Goal: Task Accomplishment & Management: Use online tool/utility

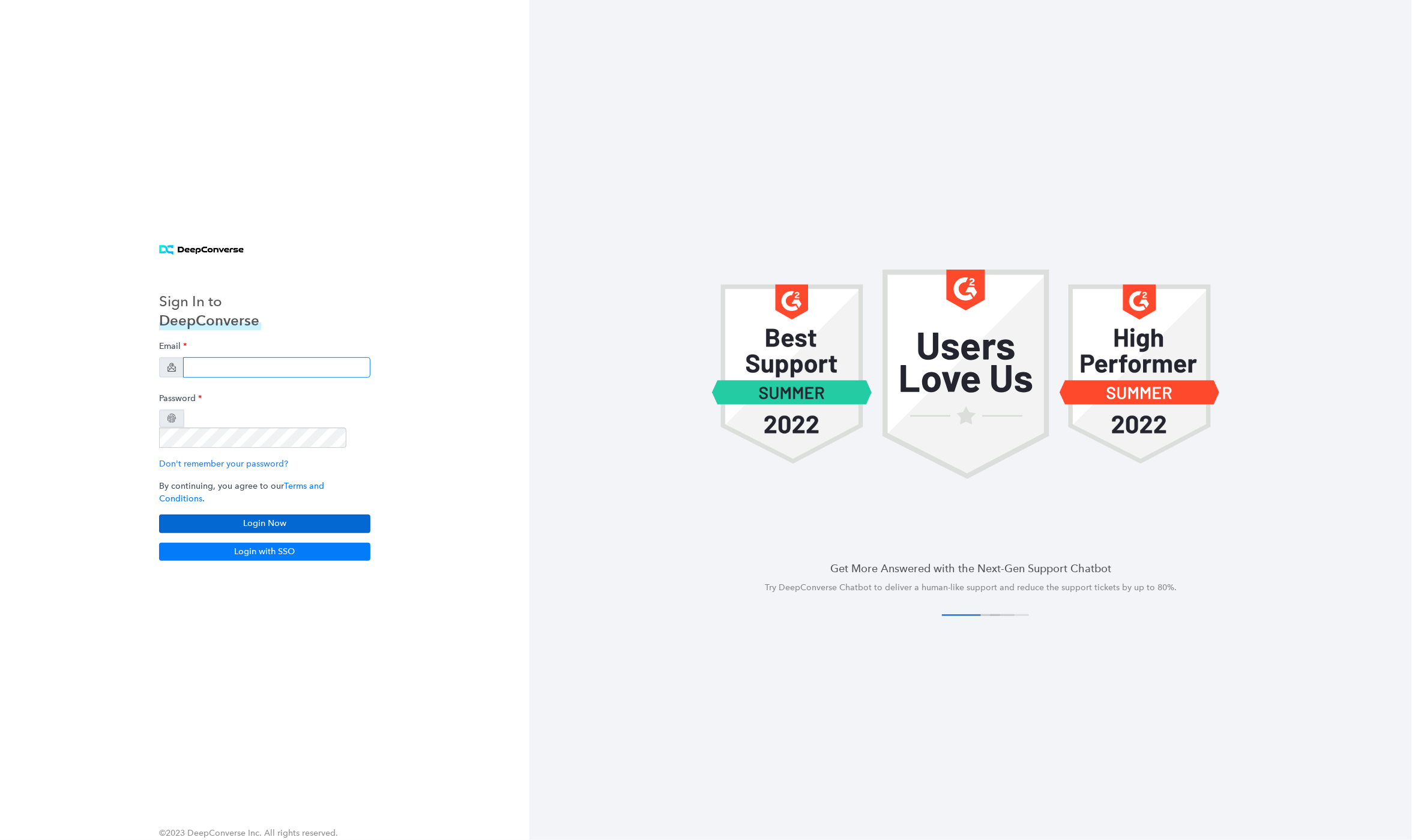
type input "[EMAIL_ADDRESS][DOMAIN_NAME]"
click at [233, 515] on button "Login Now" at bounding box center [265, 524] width 211 height 18
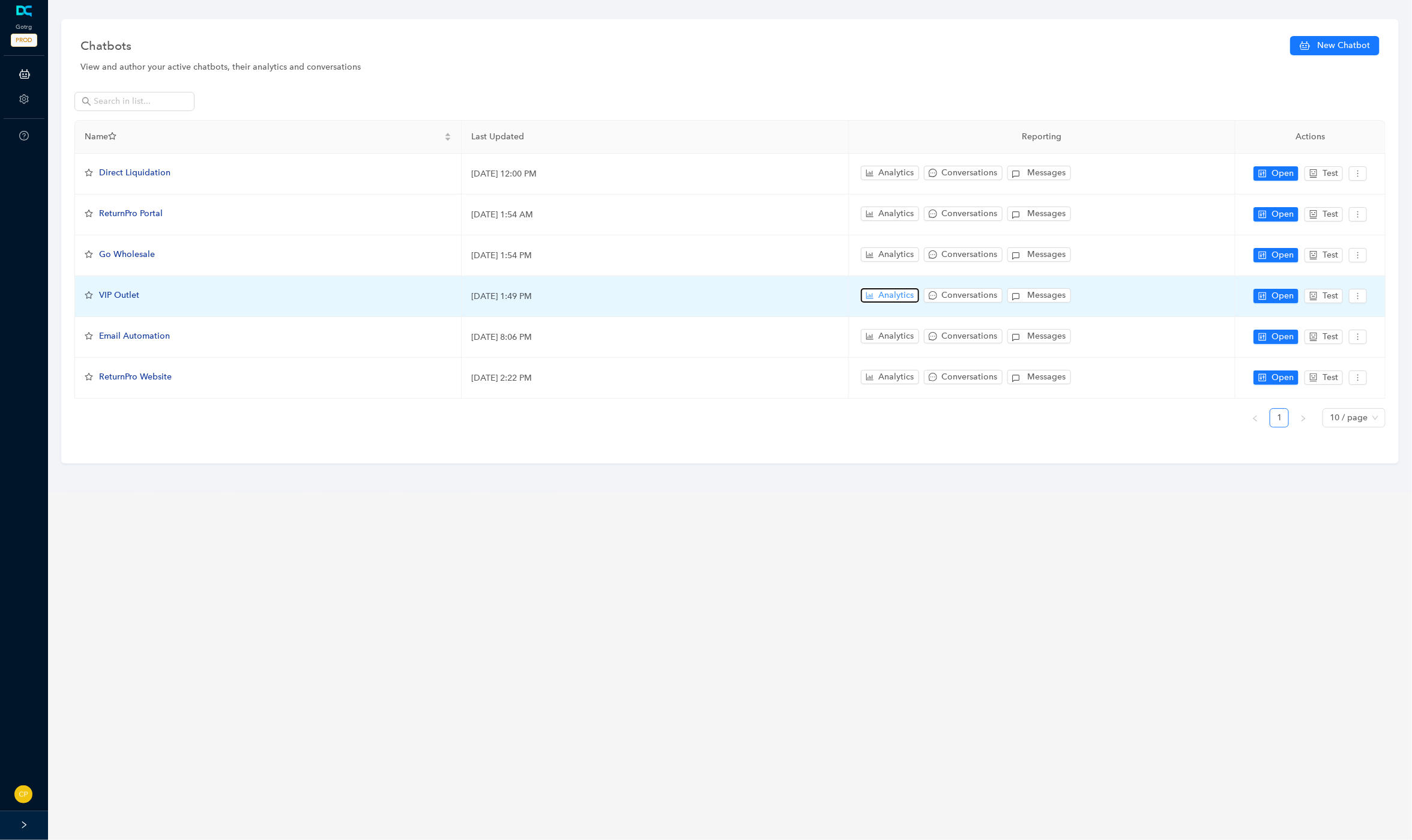
click at [882, 295] on span "Analytics" at bounding box center [897, 295] width 35 height 13
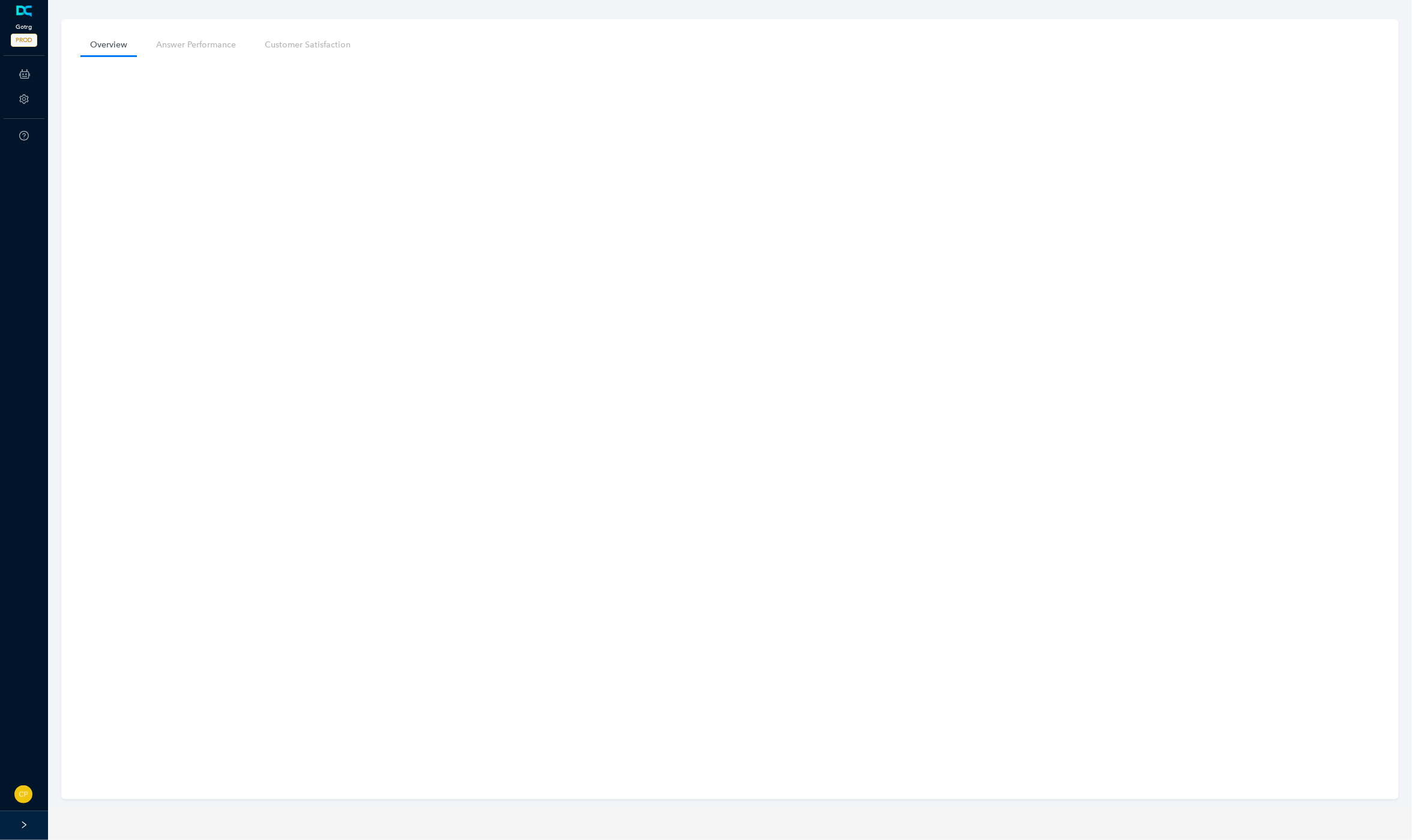
click at [21, 18] on link at bounding box center [24, 11] width 20 height 12
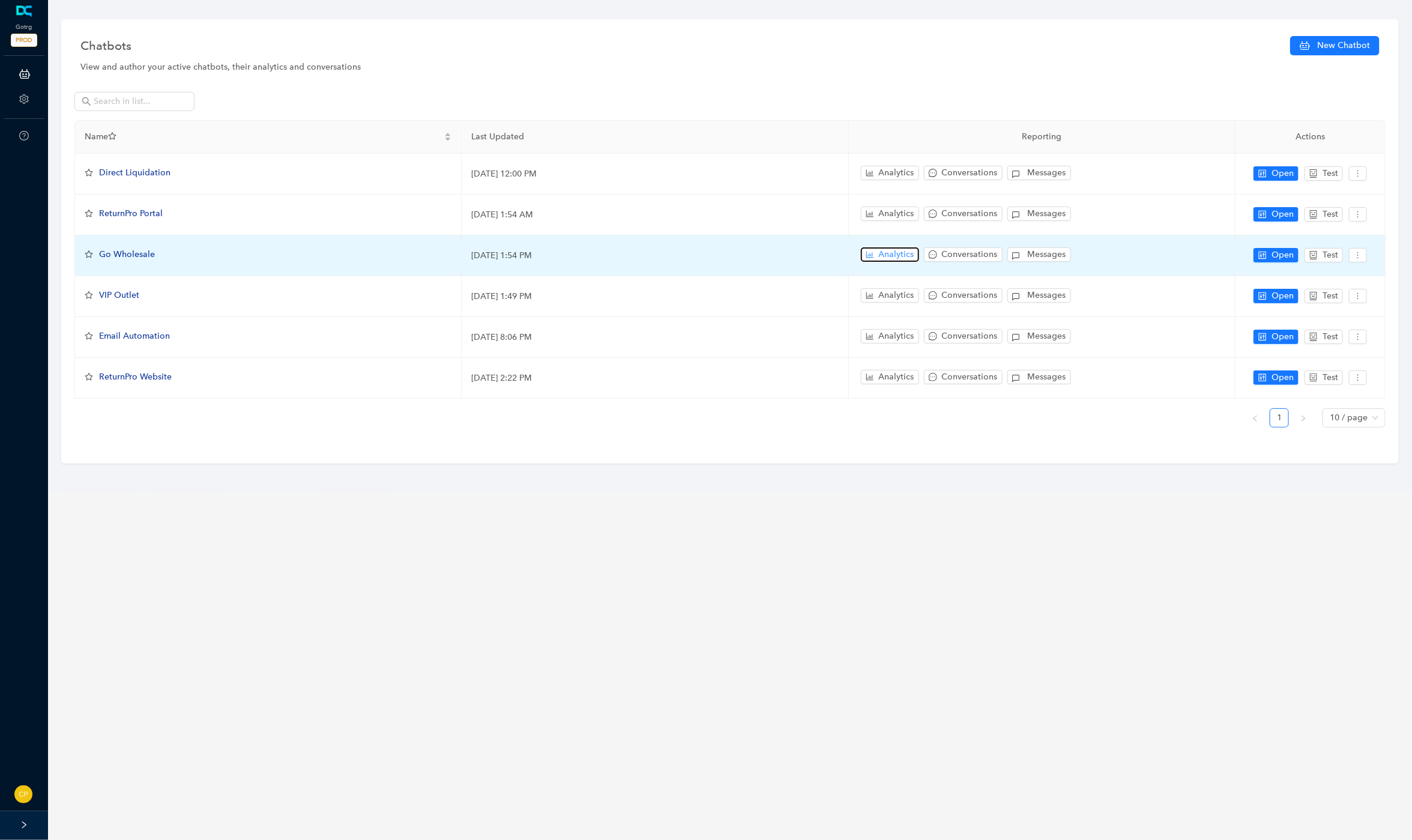
click at [887, 255] on span "Analytics" at bounding box center [897, 254] width 35 height 13
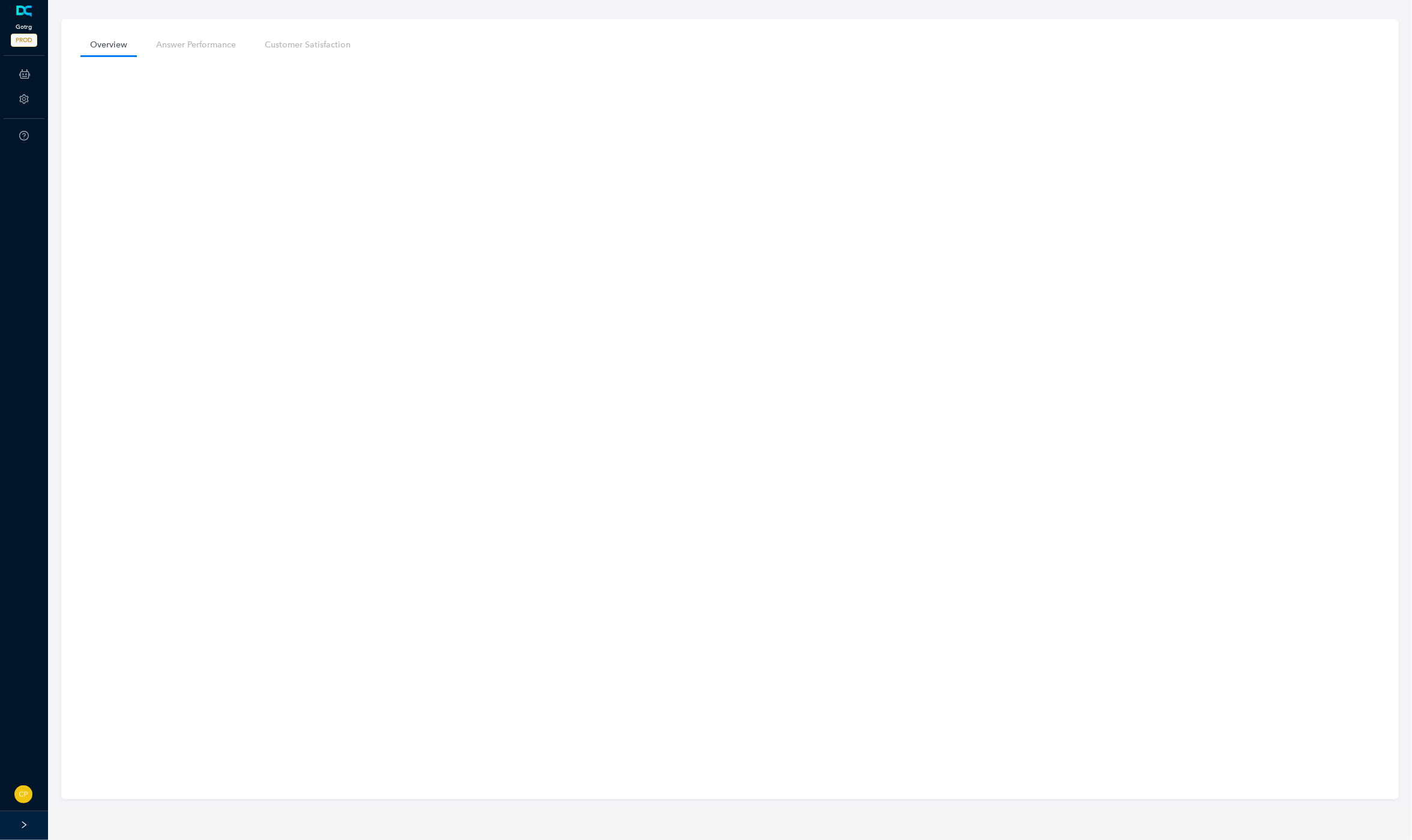
click at [24, 18] on link at bounding box center [24, 11] width 20 height 12
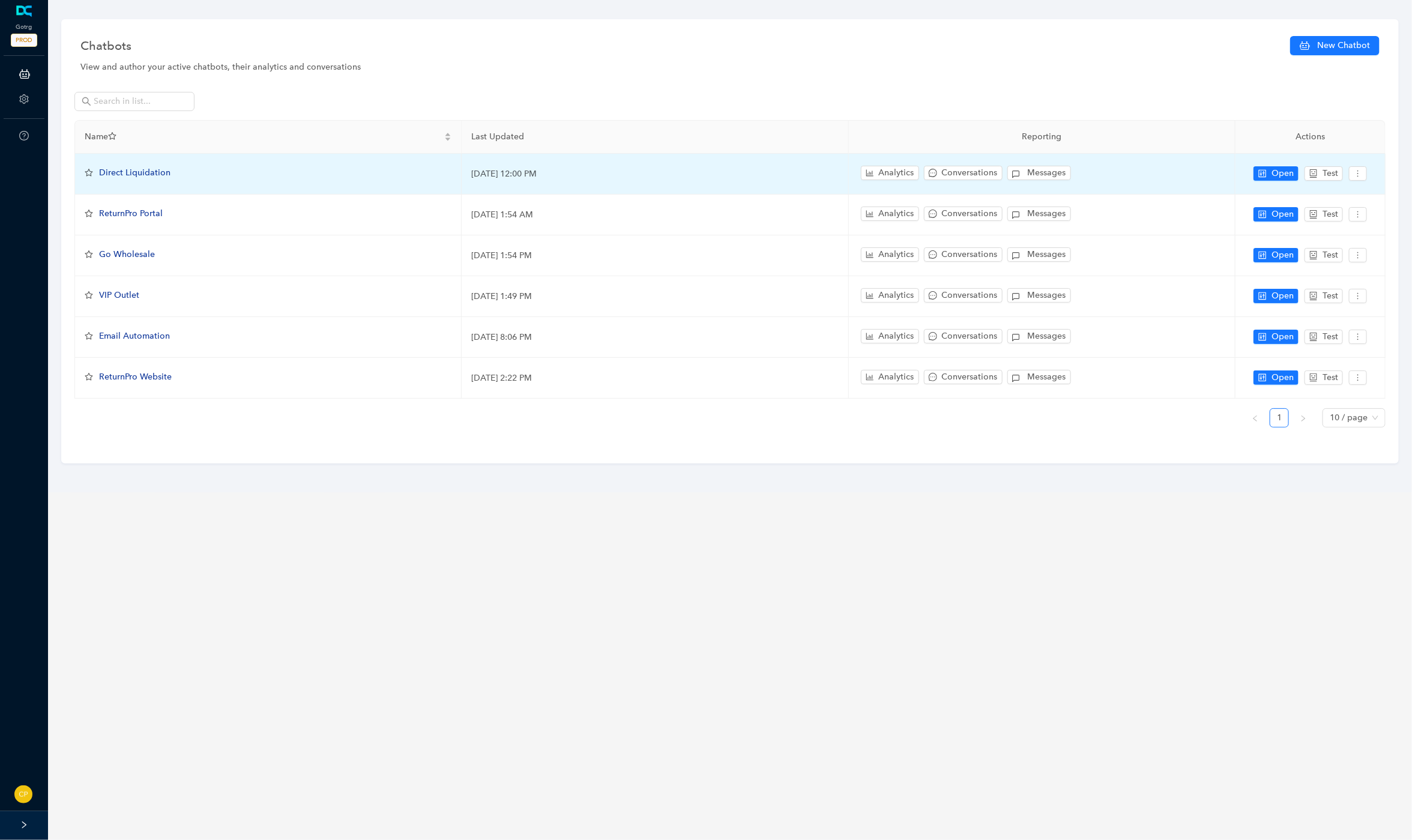
click at [144, 172] on span "Direct Liquidation" at bounding box center [135, 172] width 72 height 10
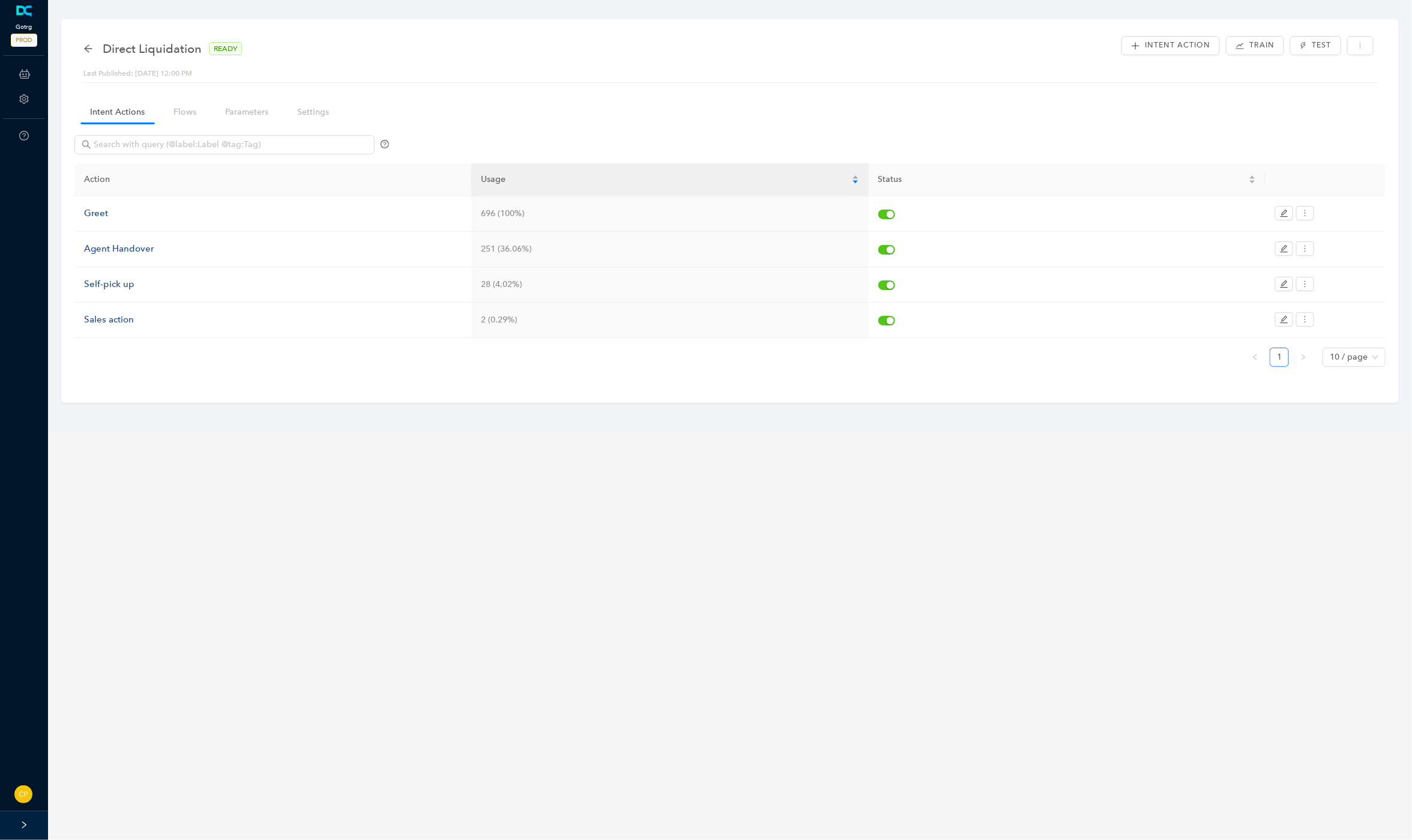
click at [27, 18] on link at bounding box center [24, 11] width 20 height 12
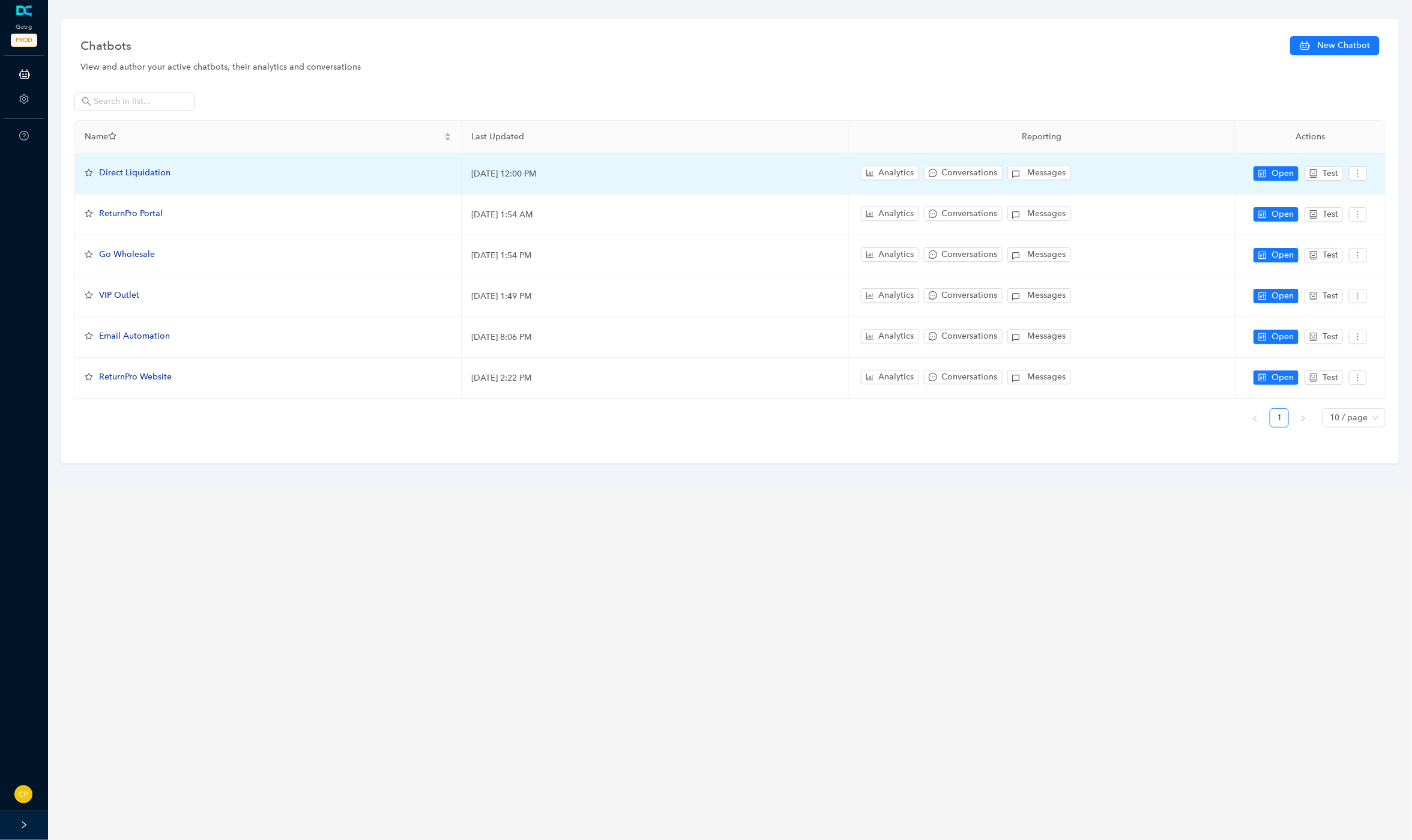
click at [877, 182] on div "Analytics Conversations Messages" at bounding box center [1041, 174] width 367 height 21
click at [877, 173] on button "Analytics" at bounding box center [890, 172] width 58 height 14
